Goal: Check status: Check status

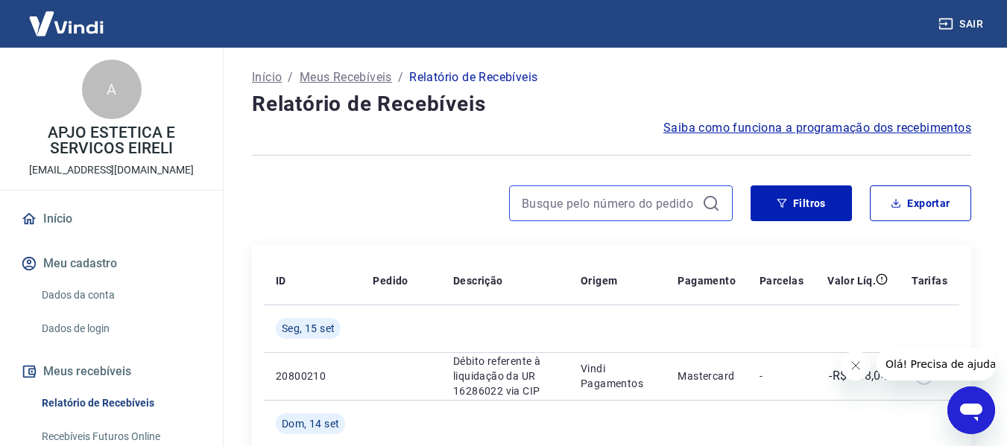
click at [585, 200] on input at bounding box center [609, 203] width 174 height 22
paste input "722582615"
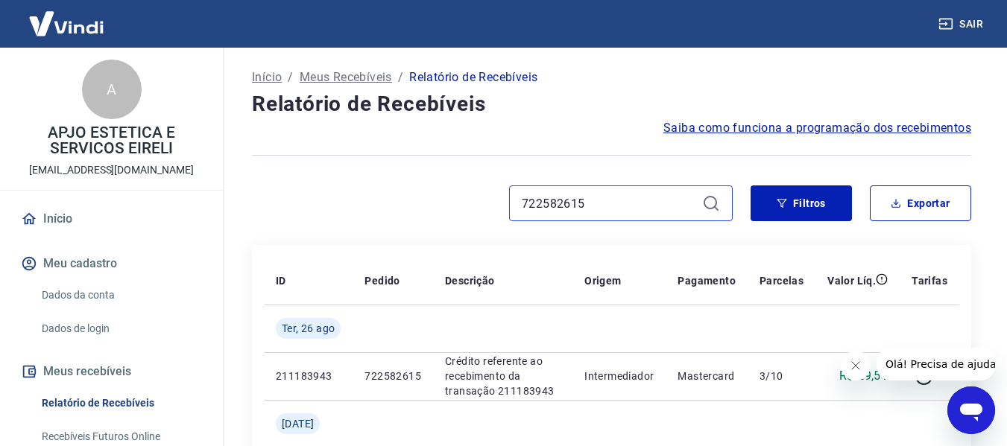
drag, startPoint x: 590, startPoint y: 197, endPoint x: 468, endPoint y: 197, distance: 122.2
click at [468, 197] on div "722582615" at bounding box center [492, 204] width 481 height 36
paste input "5498217"
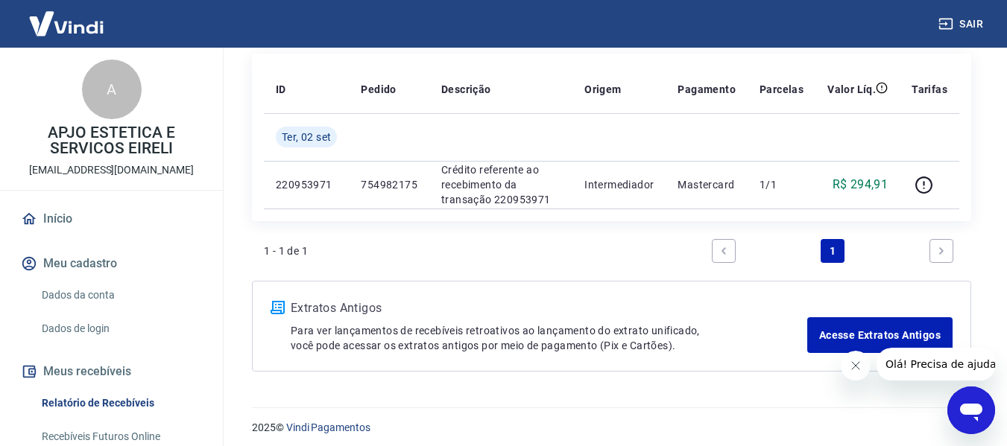
scroll to position [199, 0]
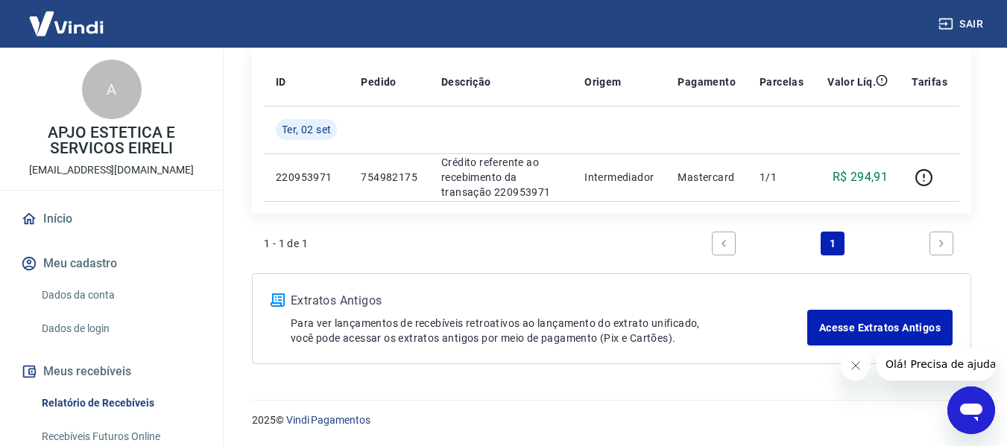
type input "754982175"
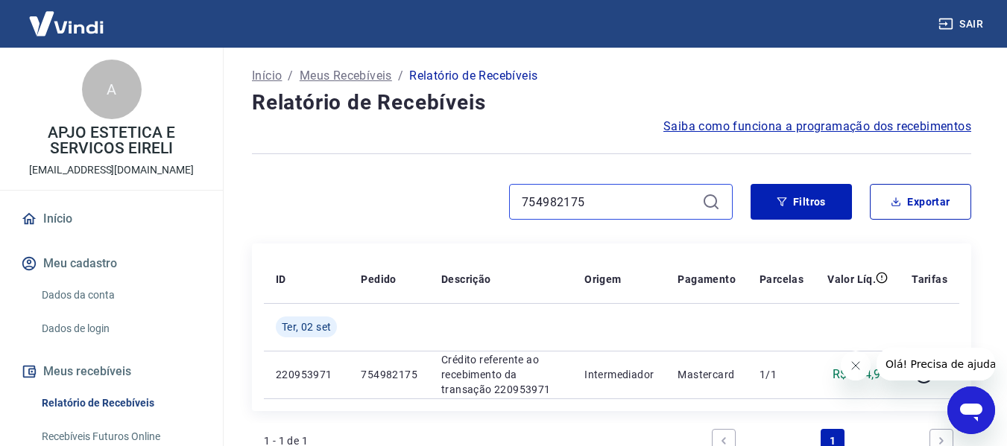
scroll to position [0, 0]
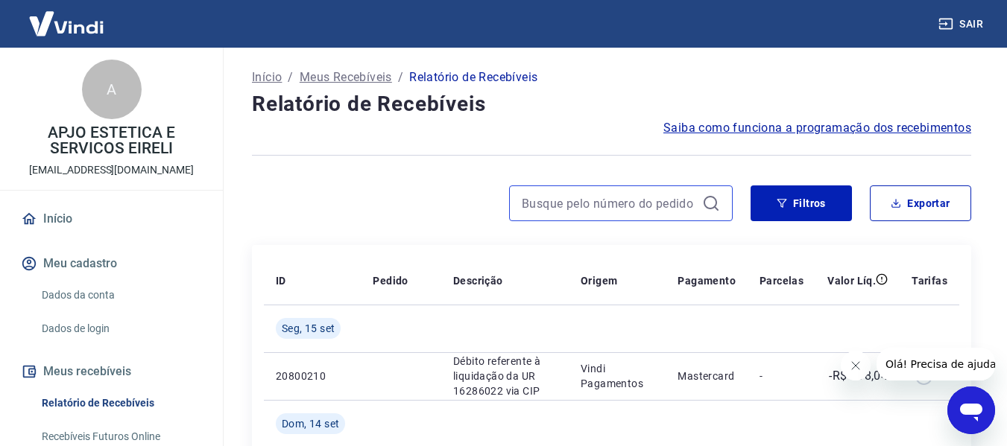
click at [586, 200] on input at bounding box center [609, 203] width 174 height 22
paste input "722582615"
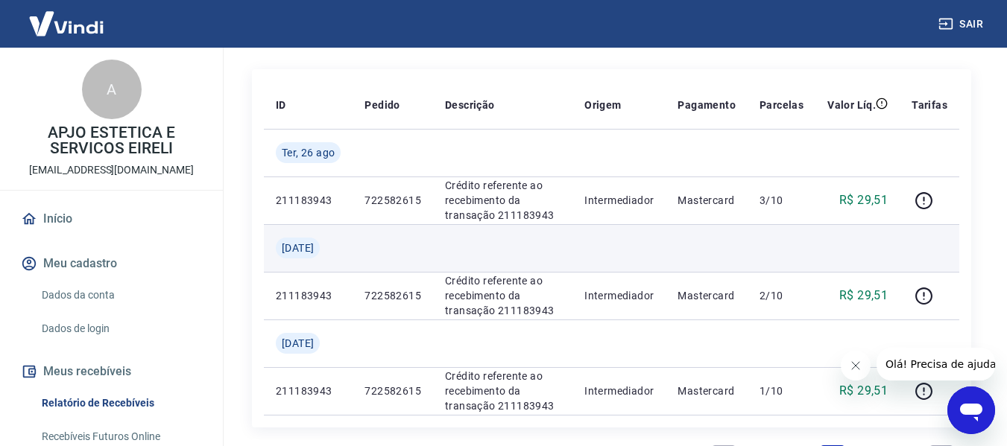
scroll to position [149, 0]
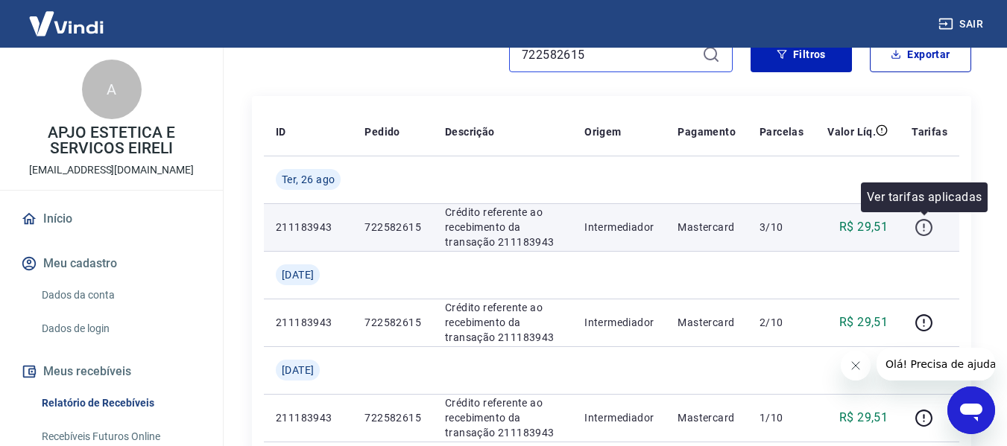
type input "722582615"
click at [920, 229] on icon "button" at bounding box center [923, 227] width 19 height 19
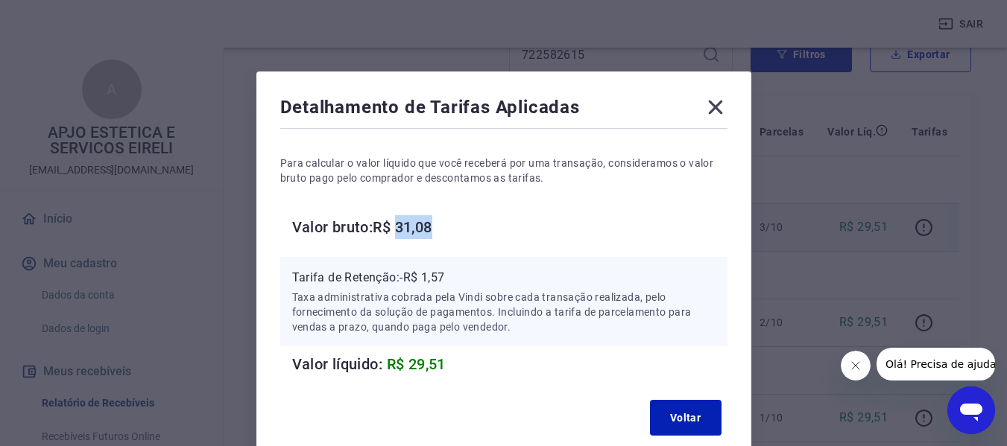
drag, startPoint x: 399, startPoint y: 228, endPoint x: 443, endPoint y: 227, distance: 43.2
click at [443, 227] on h6 "Valor bruto: R$ 31,08" at bounding box center [509, 227] width 435 height 24
copy h6 "31,08"
click at [715, 107] on icon at bounding box center [715, 108] width 14 height 14
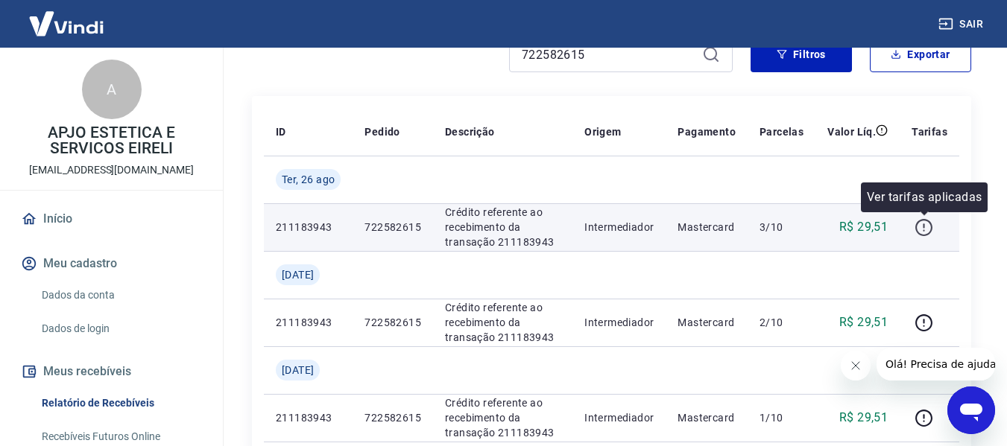
click at [925, 222] on icon "button" at bounding box center [923, 227] width 19 height 19
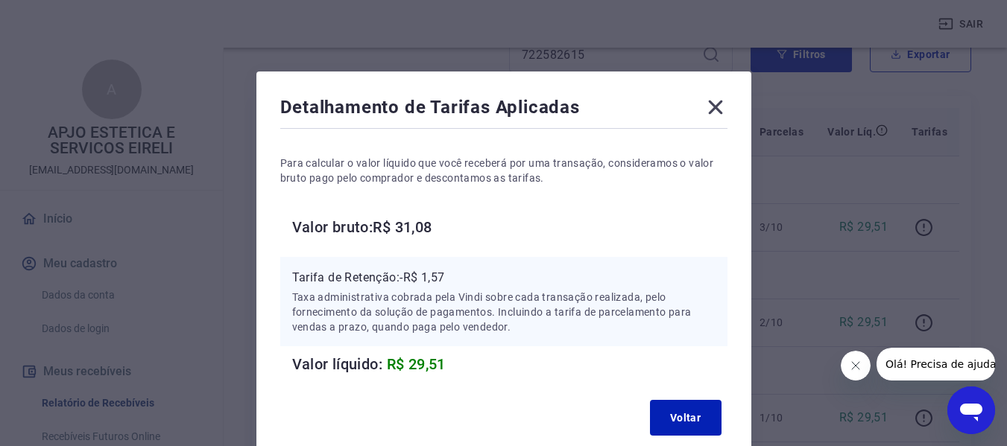
drag, startPoint x: 714, startPoint y: 106, endPoint x: 691, endPoint y: 128, distance: 31.6
click at [714, 106] on icon at bounding box center [715, 108] width 14 height 14
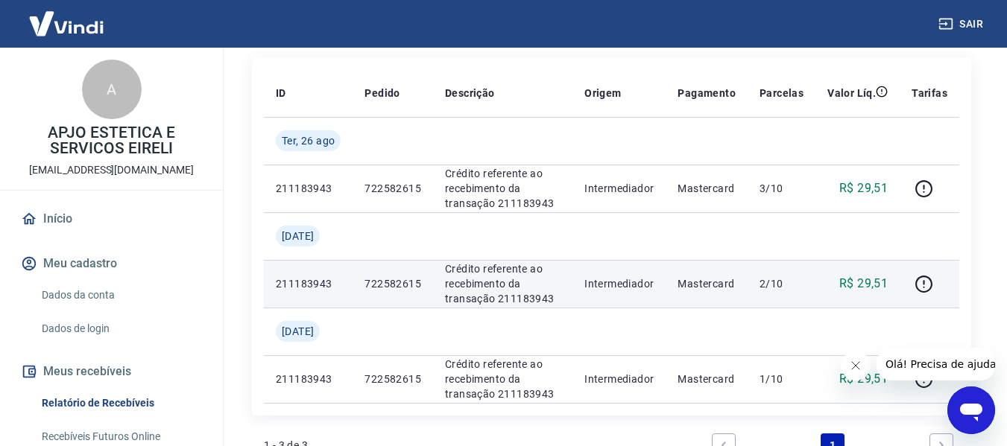
scroll to position [224, 0]
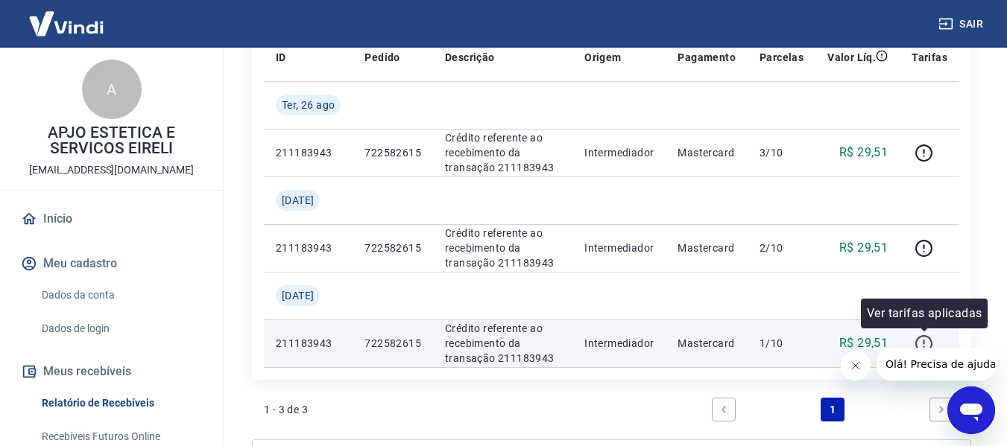
click at [922, 340] on icon "button" at bounding box center [923, 344] width 19 height 19
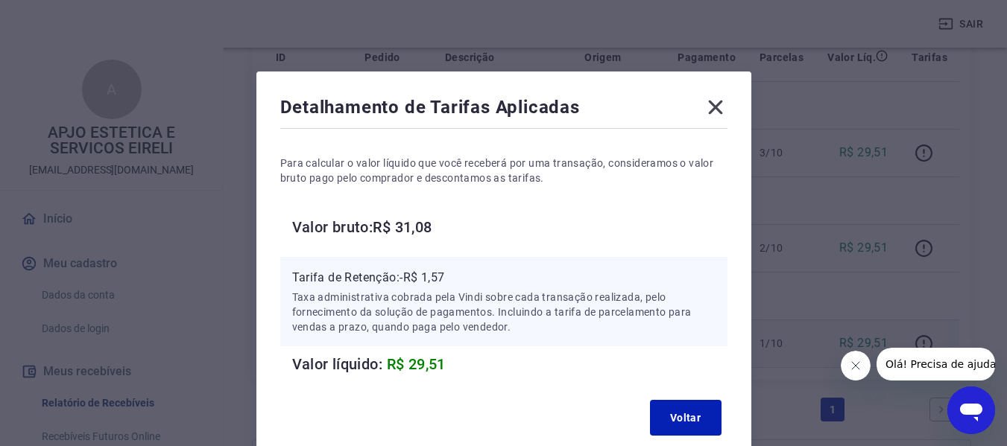
click at [721, 104] on icon at bounding box center [715, 107] width 24 height 24
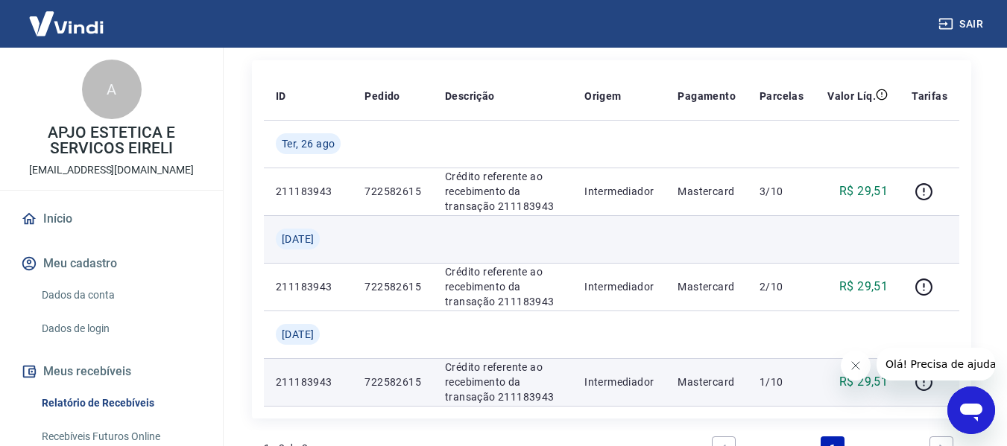
scroll to position [149, 0]
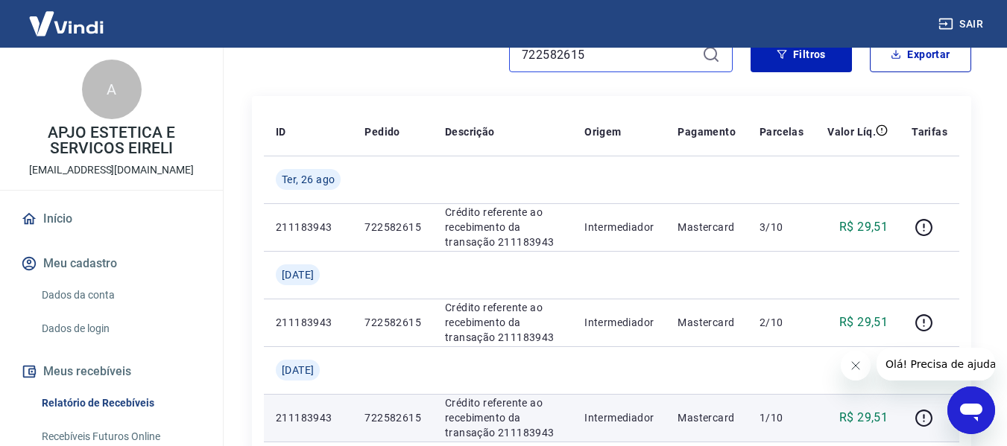
drag, startPoint x: 604, startPoint y: 57, endPoint x: 506, endPoint y: 57, distance: 98.3
click at [506, 57] on div "722582615" at bounding box center [492, 55] width 481 height 36
click at [145, 434] on link "Recebíveis Futuros Online" at bounding box center [120, 437] width 169 height 31
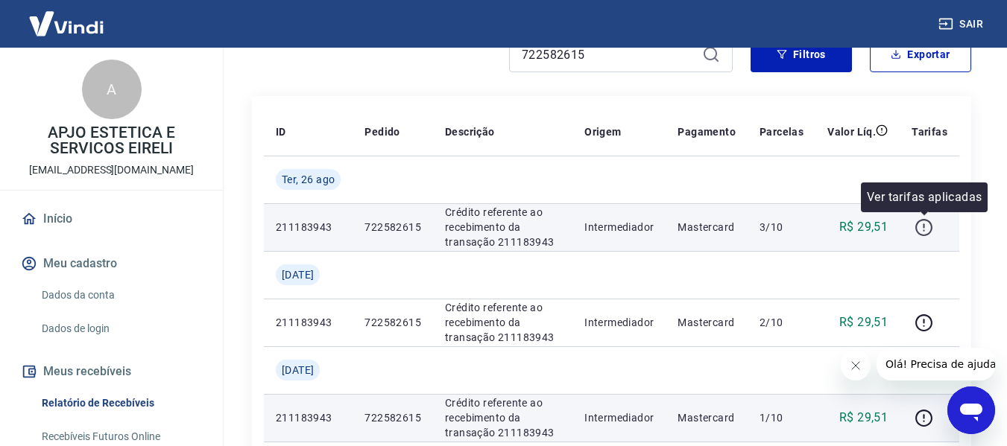
click at [931, 226] on icon "button" at bounding box center [923, 227] width 19 height 19
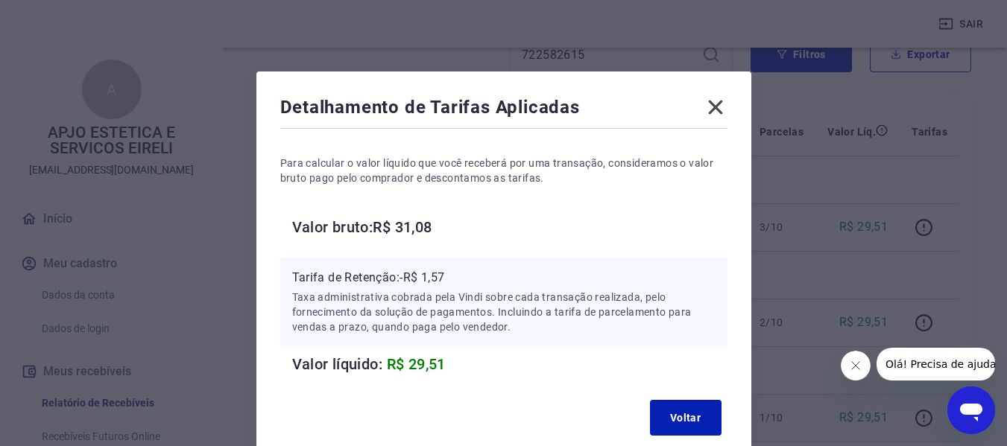
click at [709, 106] on icon at bounding box center [715, 107] width 24 height 24
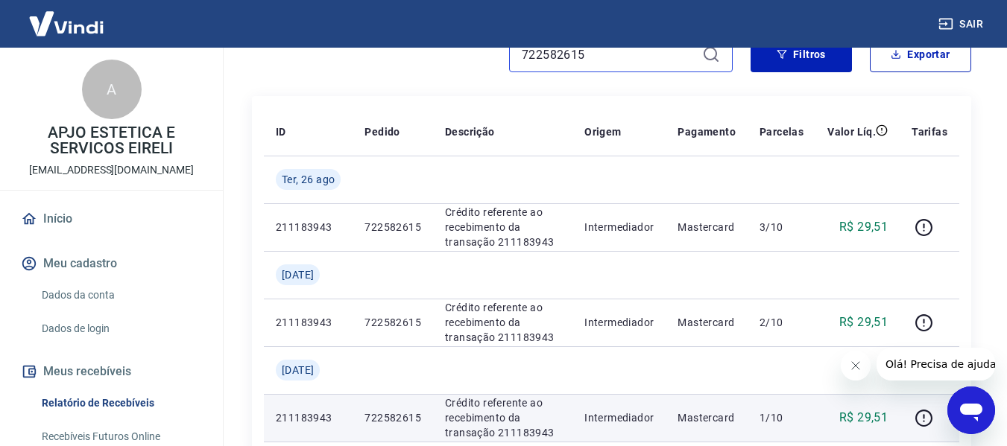
click at [610, 59] on input "722582615" at bounding box center [609, 54] width 174 height 22
paste input "5498217"
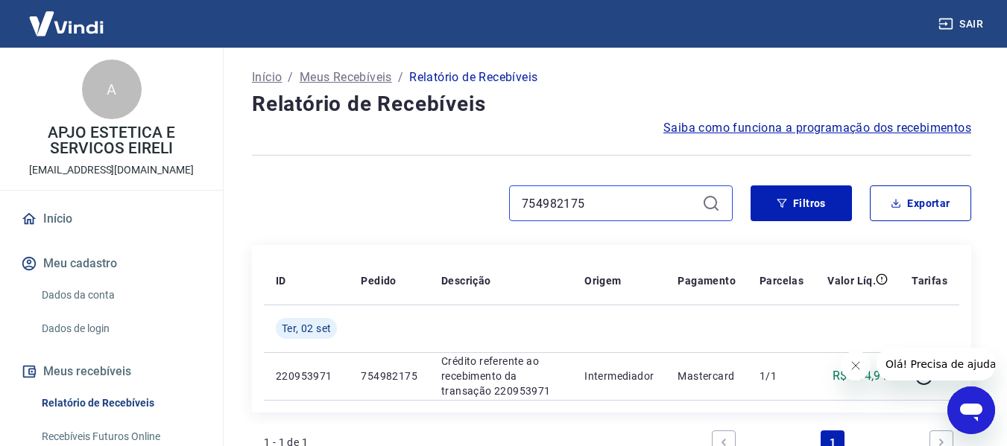
click at [618, 206] on input "754982175" at bounding box center [609, 203] width 174 height 22
paste input "70346709"
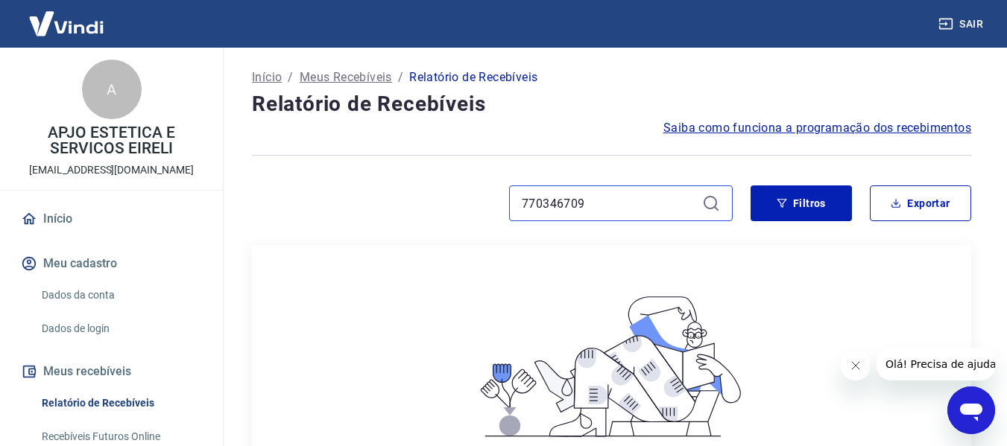
type input "770346709"
